Goal: Contribute content: Contribute content

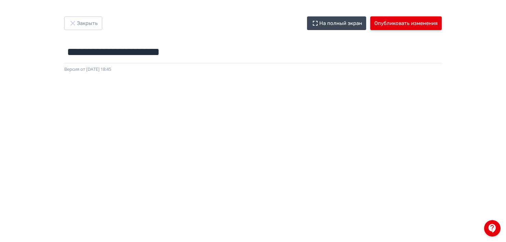
click at [413, 27] on button "Опубликовать изменения" at bounding box center [405, 23] width 71 height 14
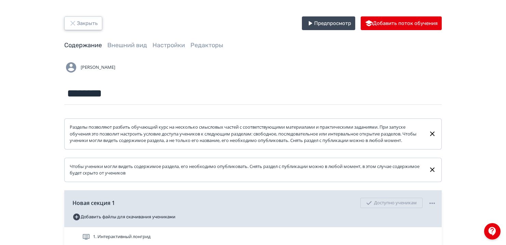
click at [81, 26] on button "Закрыть" at bounding box center [83, 23] width 38 height 14
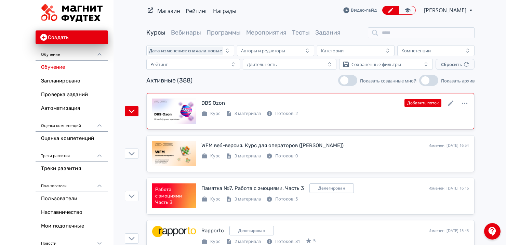
click at [339, 126] on link "DBS Ozon Изменен: [DATE] 16:55 Добавить поток Курс 3 материала Потоков: 2" at bounding box center [311, 111] width 328 height 36
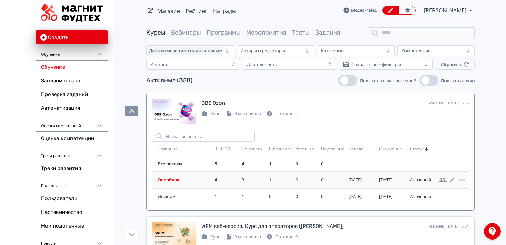
click at [167, 181] on span "Оперблок" at bounding box center [185, 180] width 54 height 7
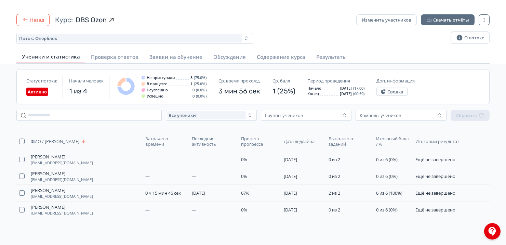
click at [37, 20] on button "Назад" at bounding box center [32, 20] width 33 height 12
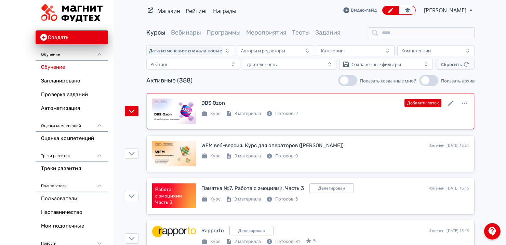
click at [331, 119] on div "DBS Ozon Изменен: [DATE] 16:55 Добавить поток Курс 3 материала Потоков: 2" at bounding box center [310, 111] width 317 height 25
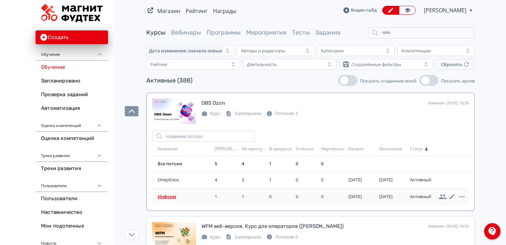
click at [161, 194] on span "Информ" at bounding box center [185, 196] width 54 height 7
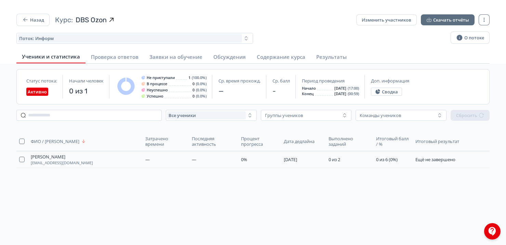
click at [126, 218] on div "ФИО / Логин Затрачено времени Последняя активность Процент прогресса Дата дедла…" at bounding box center [253, 174] width 484 height 96
click at [33, 19] on button "Назад" at bounding box center [32, 20] width 33 height 12
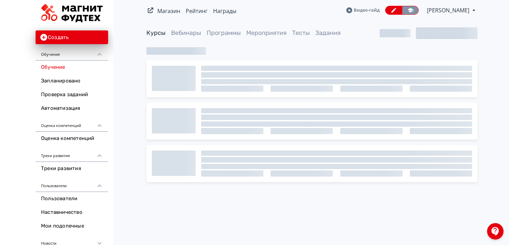
click at [408, 11] on icon at bounding box center [410, 10] width 6 height 6
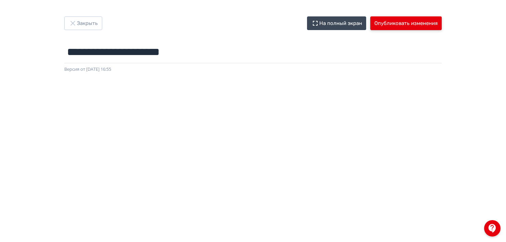
click at [389, 25] on button "Опубликовать изменения" at bounding box center [405, 23] width 71 height 14
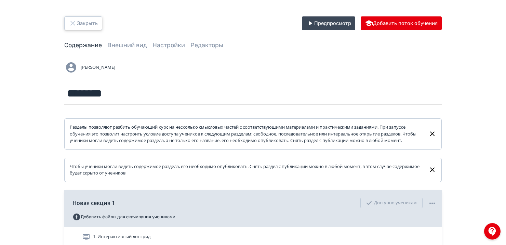
click at [85, 27] on button "Закрыть" at bounding box center [83, 23] width 38 height 14
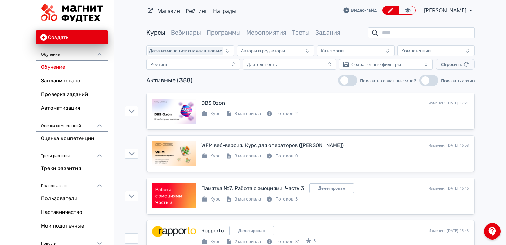
click at [385, 34] on input "search" at bounding box center [421, 32] width 107 height 11
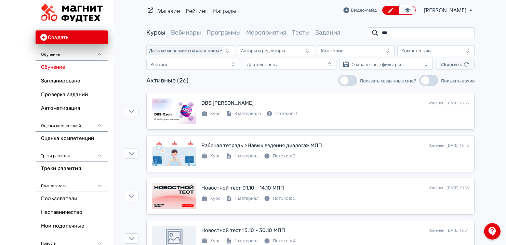
type input "***"
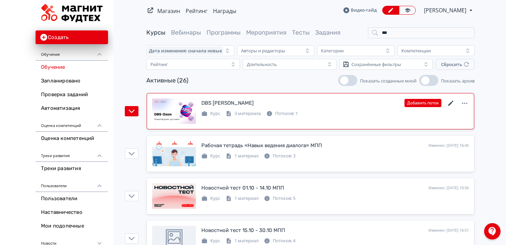
click at [450, 103] on icon at bounding box center [450, 103] width 5 height 5
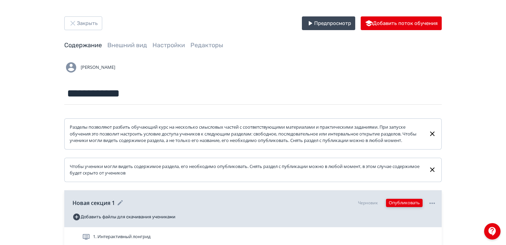
click at [394, 207] on button "Опубликовать" at bounding box center [404, 203] width 37 height 8
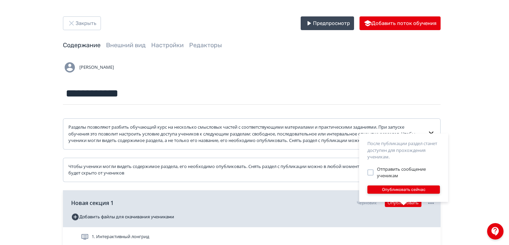
click at [385, 190] on button "Опубликовать сейчас" at bounding box center [403, 189] width 73 height 8
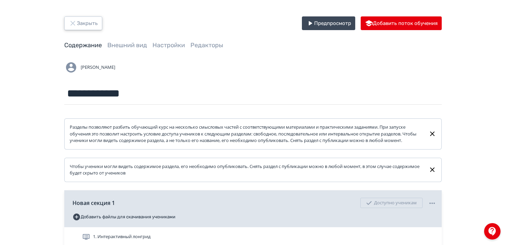
click at [80, 21] on button "Закрыть" at bounding box center [83, 23] width 38 height 14
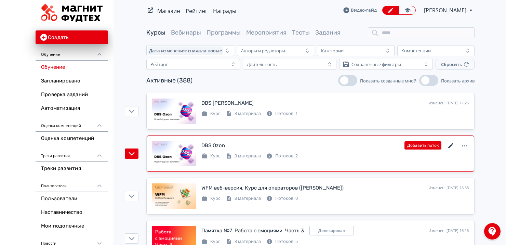
click at [451, 146] on icon at bounding box center [450, 145] width 5 height 5
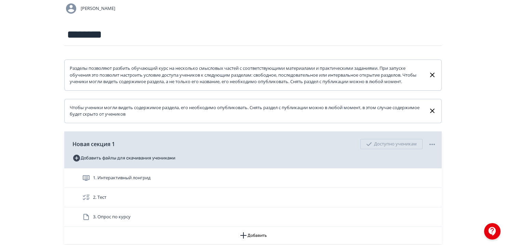
scroll to position [122, 0]
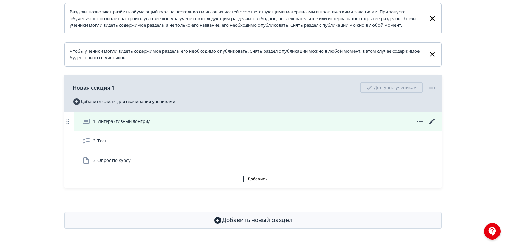
click at [432, 122] on icon at bounding box center [432, 121] width 5 height 5
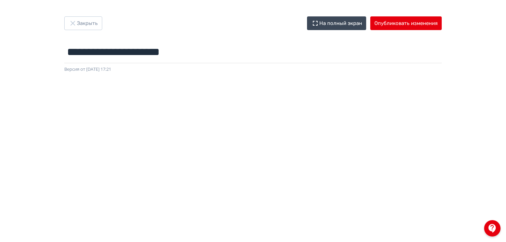
click at [295, 72] on div "Версия от 10.10.2025 17:21" at bounding box center [253, 69] width 378 height 7
click at [391, 16] on button "Опубликовать изменения" at bounding box center [405, 23] width 71 height 14
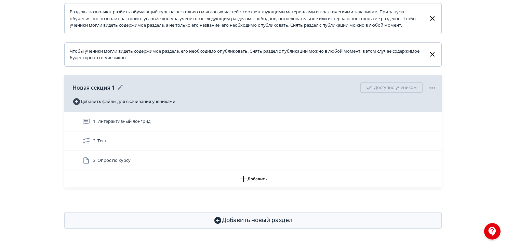
scroll to position [122, 0]
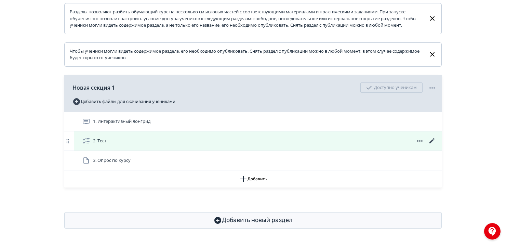
click at [431, 140] on icon at bounding box center [432, 141] width 8 height 8
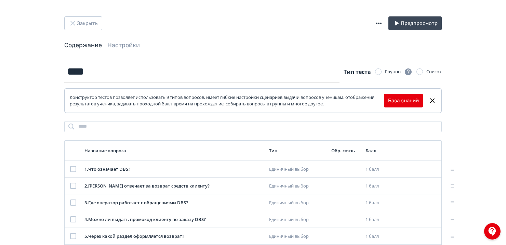
scroll to position [49, 0]
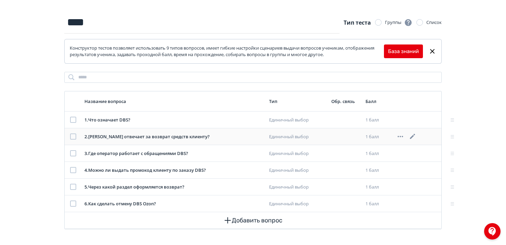
click at [414, 137] on icon at bounding box center [413, 136] width 8 height 8
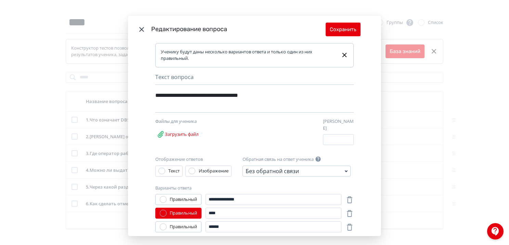
click at [139, 30] on icon "Modal" at bounding box center [142, 29] width 8 height 8
click at [139, 27] on icon "Modal" at bounding box center [142, 29] width 8 height 8
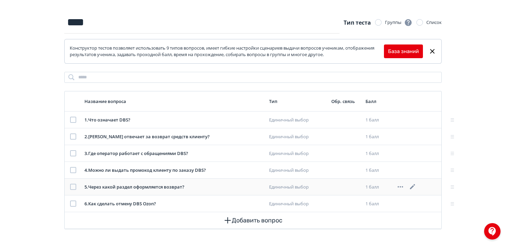
click at [177, 186] on div "5 . Через какой раздел оформляется возврат?" at bounding box center [173, 187] width 179 height 7
click at [414, 186] on icon at bounding box center [412, 186] width 5 height 5
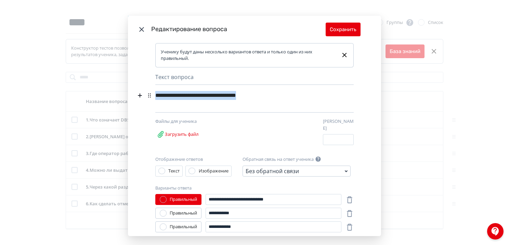
drag, startPoint x: 281, startPoint y: 94, endPoint x: 105, endPoint y: 83, distance: 176.2
click at [105, 83] on div "**********" at bounding box center [254, 122] width 509 height 245
paste div "Modal"
click at [338, 28] on button "Сохранить" at bounding box center [343, 30] width 35 height 14
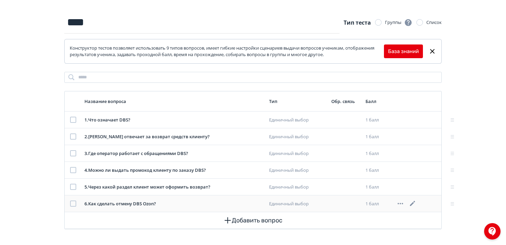
click at [413, 202] on icon at bounding box center [412, 203] width 5 height 5
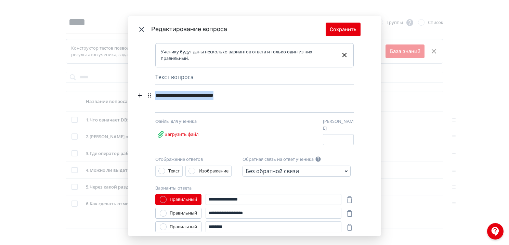
drag, startPoint x: 238, startPoint y: 97, endPoint x: 149, endPoint y: 96, distance: 89.3
click at [155, 96] on div "**********" at bounding box center [254, 100] width 198 height 23
paste div "Modal"
click at [341, 30] on button "Сохранить" at bounding box center [343, 30] width 35 height 14
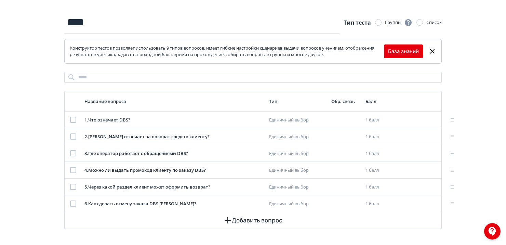
scroll to position [0, 0]
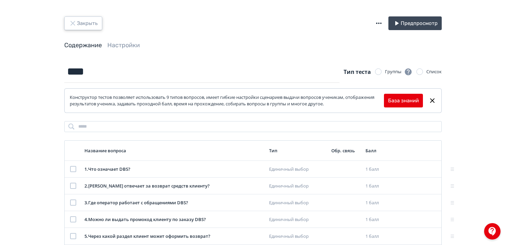
click at [79, 24] on button "Закрыть" at bounding box center [83, 23] width 38 height 14
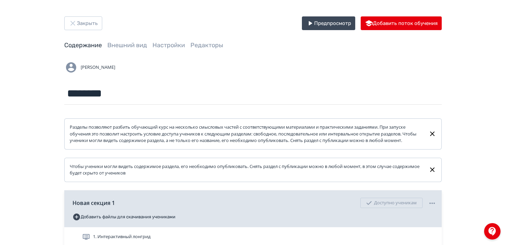
scroll to position [122, 0]
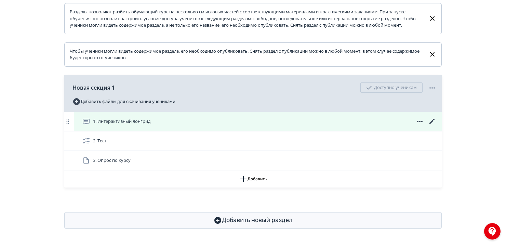
click at [431, 123] on icon at bounding box center [432, 121] width 5 height 5
